Goal: Task Accomplishment & Management: Manage account settings

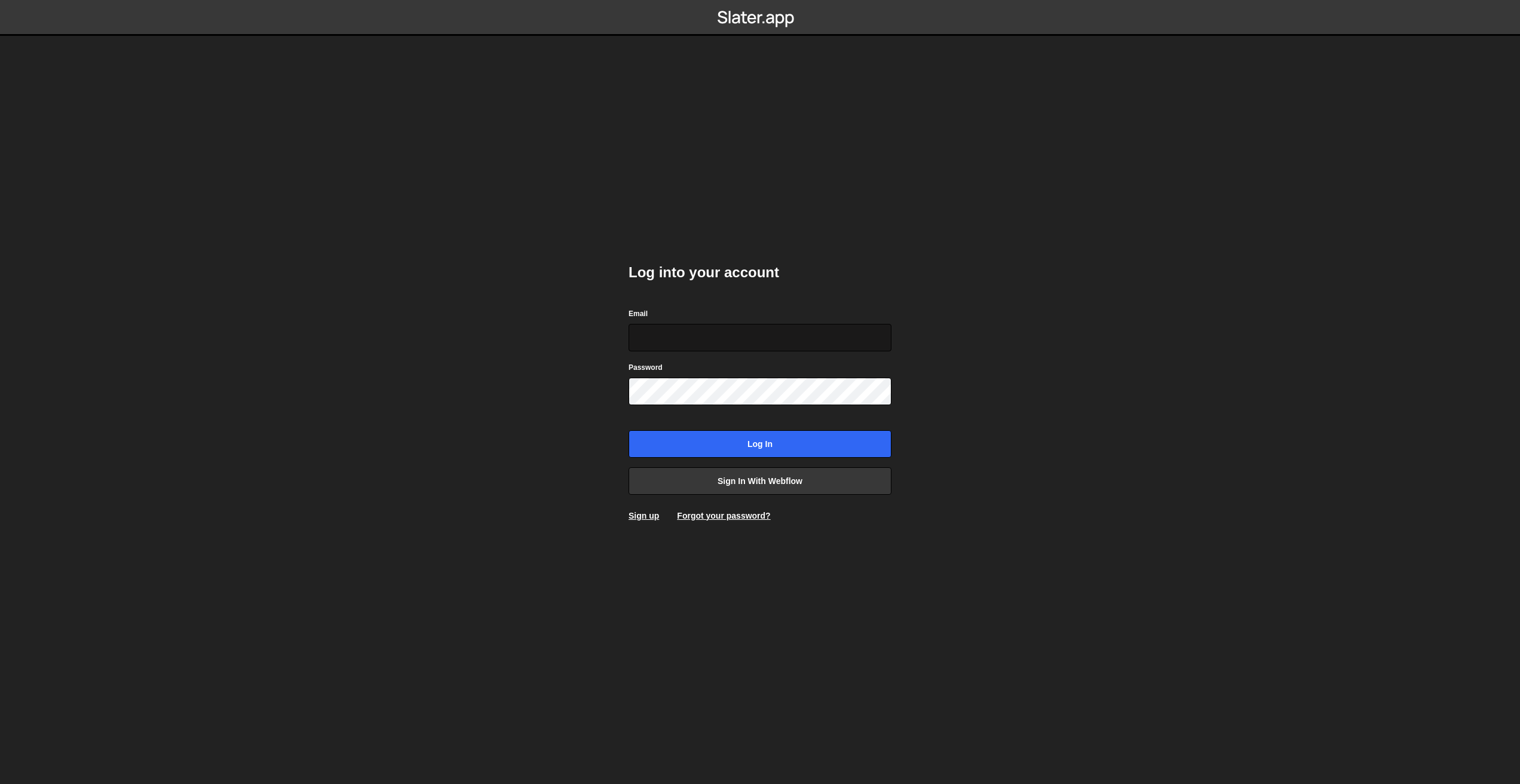
click at [729, 343] on input "Email" at bounding box center [760, 337] width 263 height 27
click at [861, 332] on input "Email" at bounding box center [760, 337] width 263 height 27
click at [760, 0] on com-1password-button at bounding box center [760, 0] width 0 height 0
type input "nick@rockagency.com.au"
click at [725, 430] on input "Log in" at bounding box center [760, 444] width 263 height 27
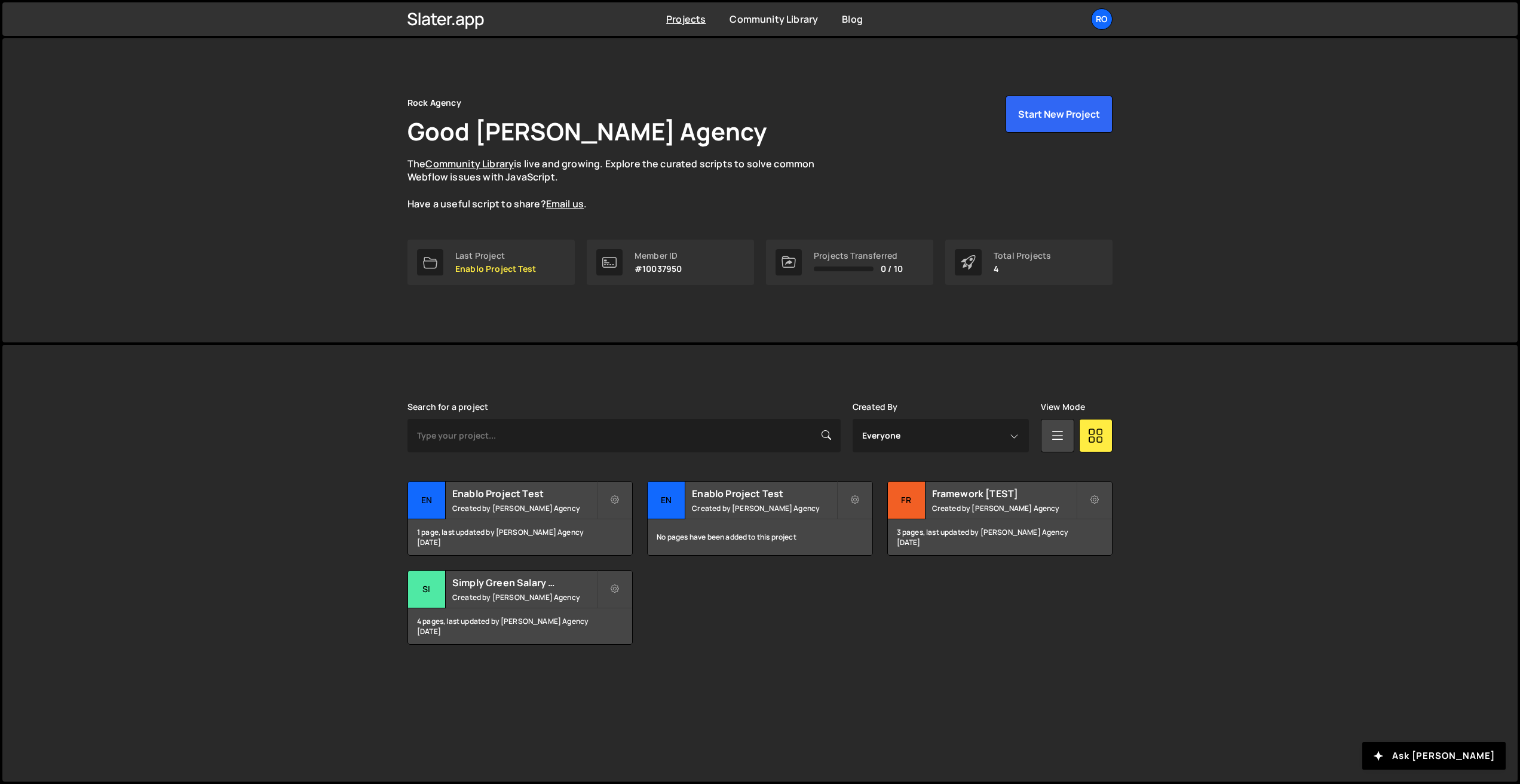
click at [383, 305] on div "Rock Agency Good [PERSON_NAME] Rock Agency The Community Library is live and gr…" at bounding box center [760, 190] width 1516 height 304
click at [1100, 14] on div "Ro" at bounding box center [1102, 19] width 22 height 22
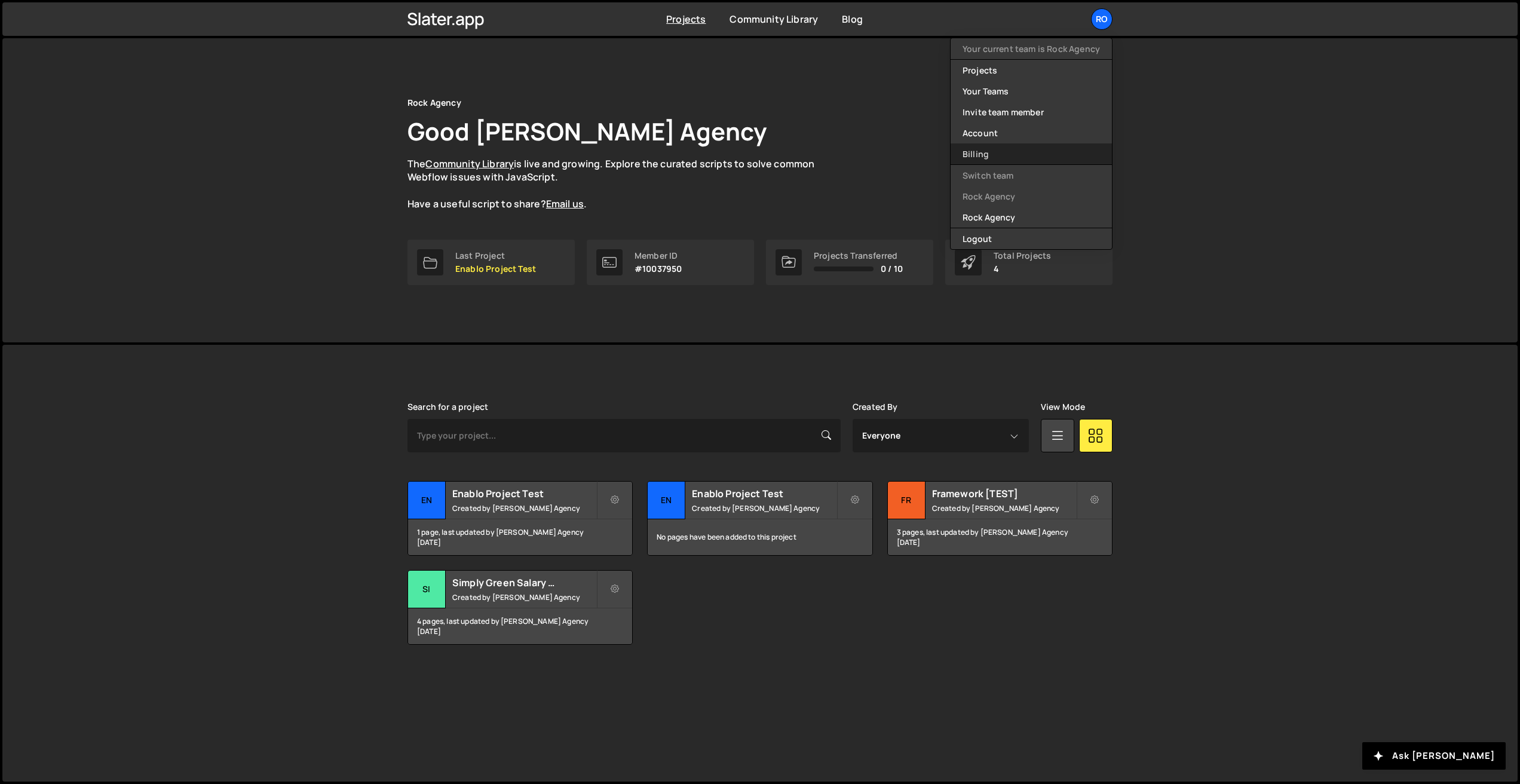
click at [1008, 160] on link "Billing" at bounding box center [1031, 154] width 162 height 21
